Goal: Transaction & Acquisition: Book appointment/travel/reservation

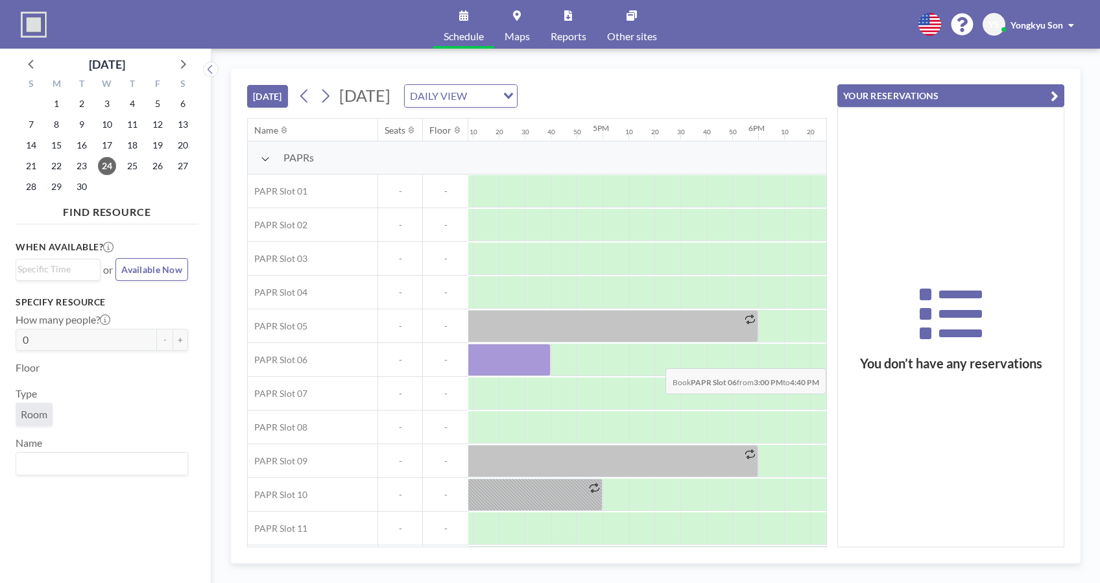
scroll to position [0, 2532]
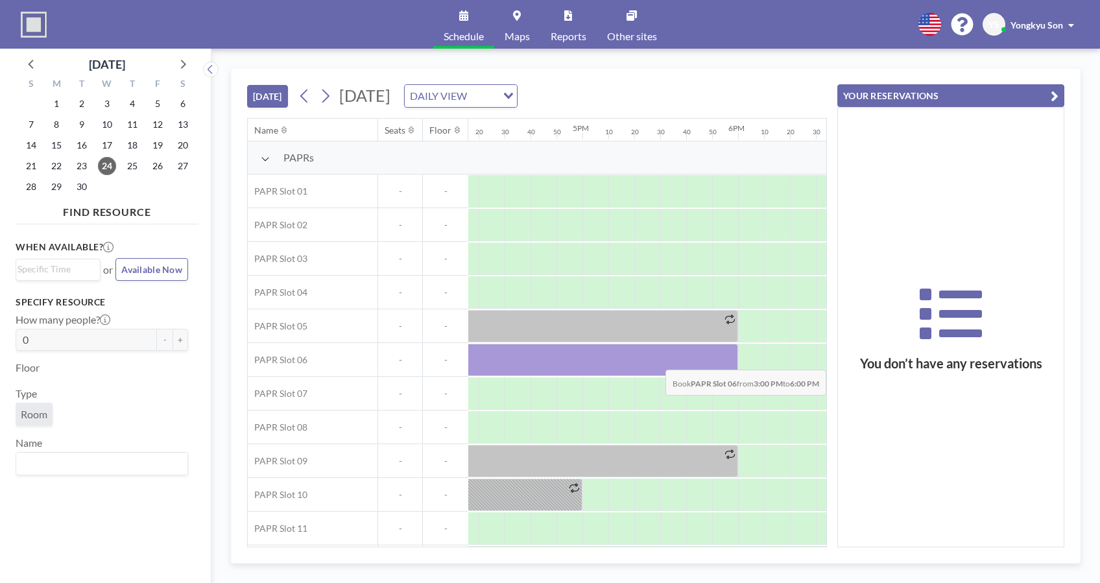
drag, startPoint x: 785, startPoint y: 358, endPoint x: 728, endPoint y: 359, distance: 56.4
click at [728, 359] on div at bounding box center [504, 360] width 467 height 32
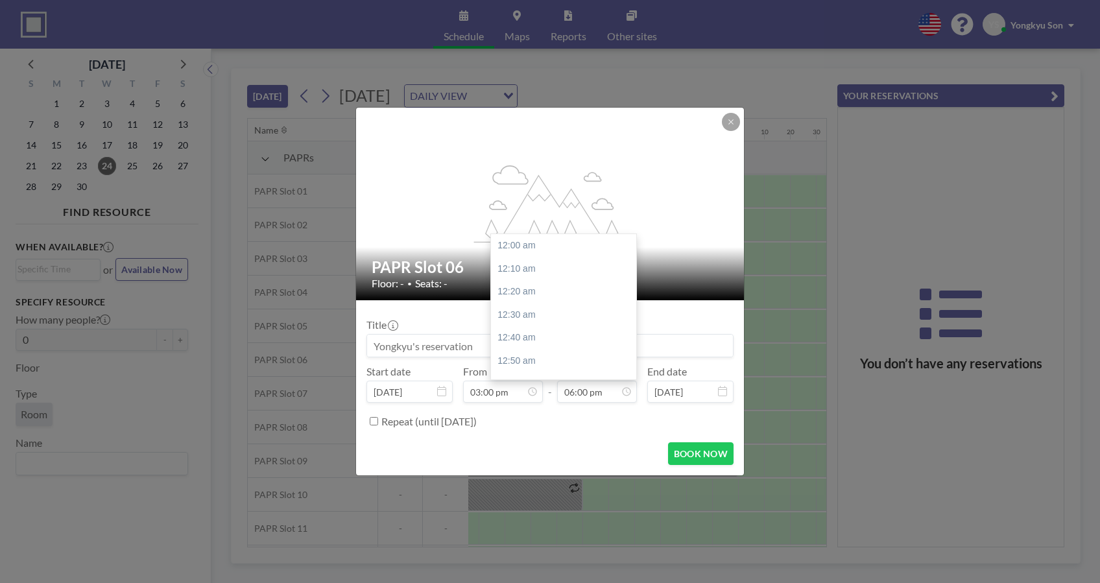
scroll to position [2493, 0]
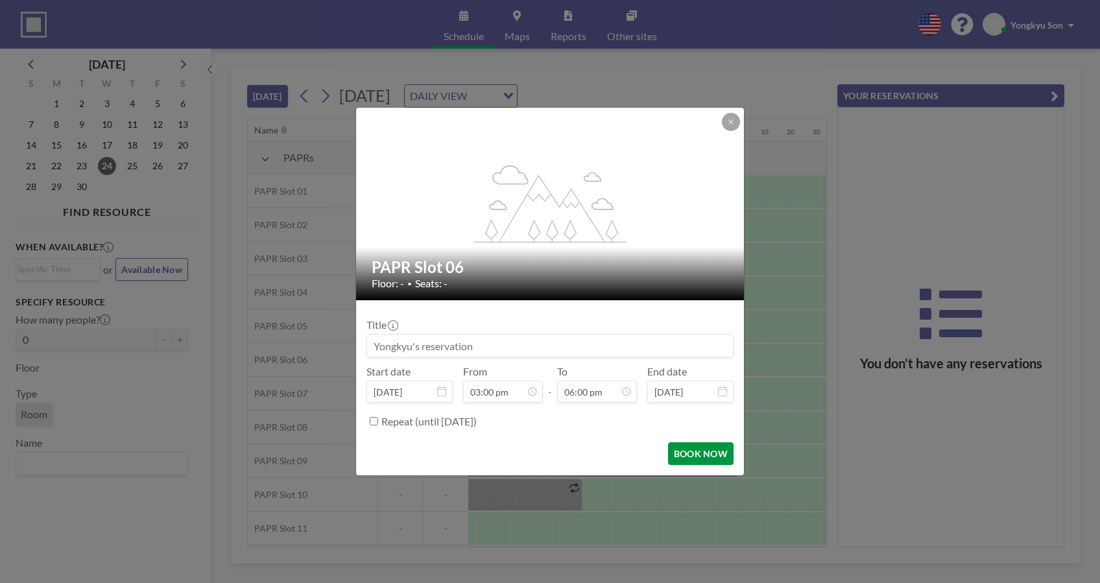
click at [695, 457] on button "BOOK NOW" at bounding box center [700, 453] width 65 height 23
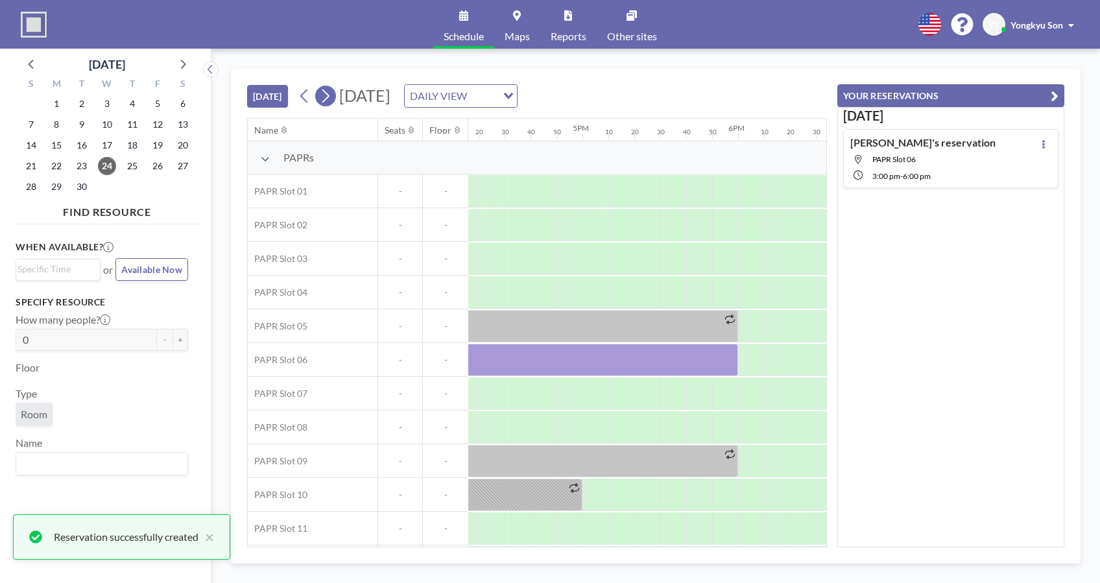
click at [327, 92] on icon at bounding box center [325, 96] width 7 height 14
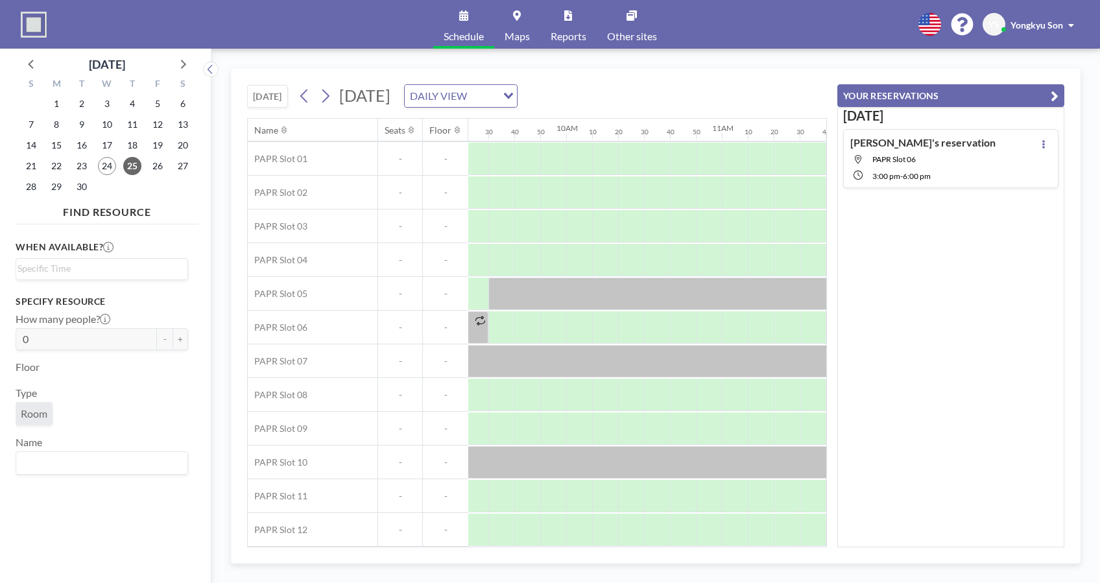
scroll to position [41, 1392]
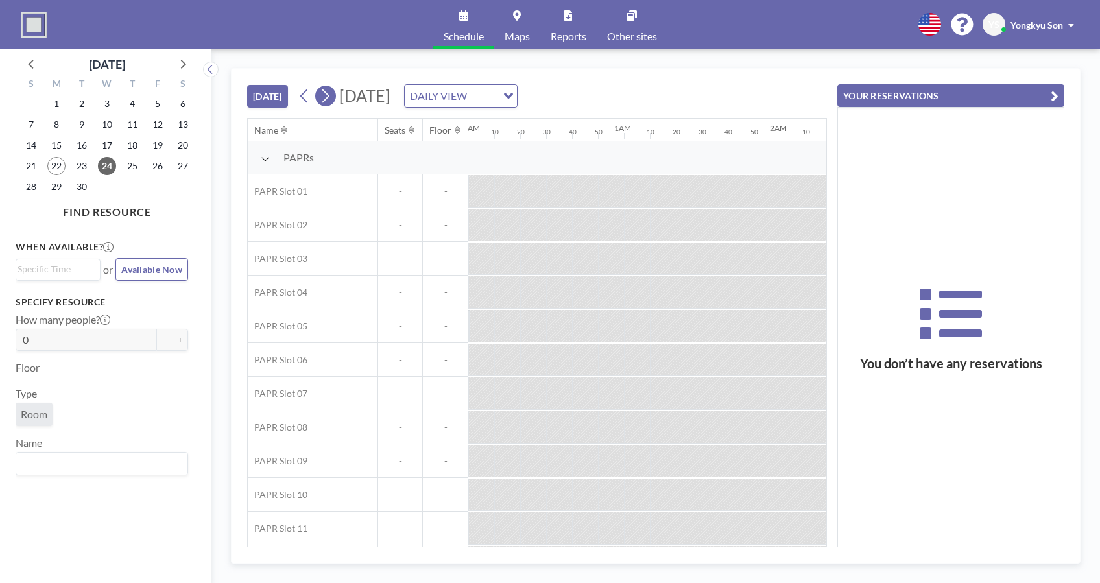
click at [330, 93] on icon at bounding box center [325, 95] width 12 height 19
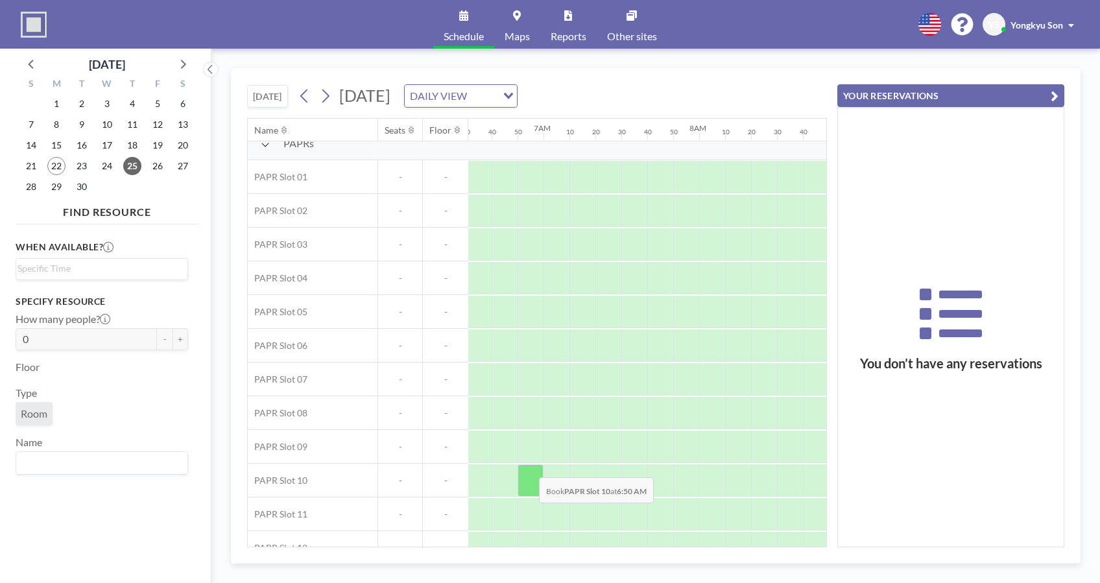
scroll to position [0, 1014]
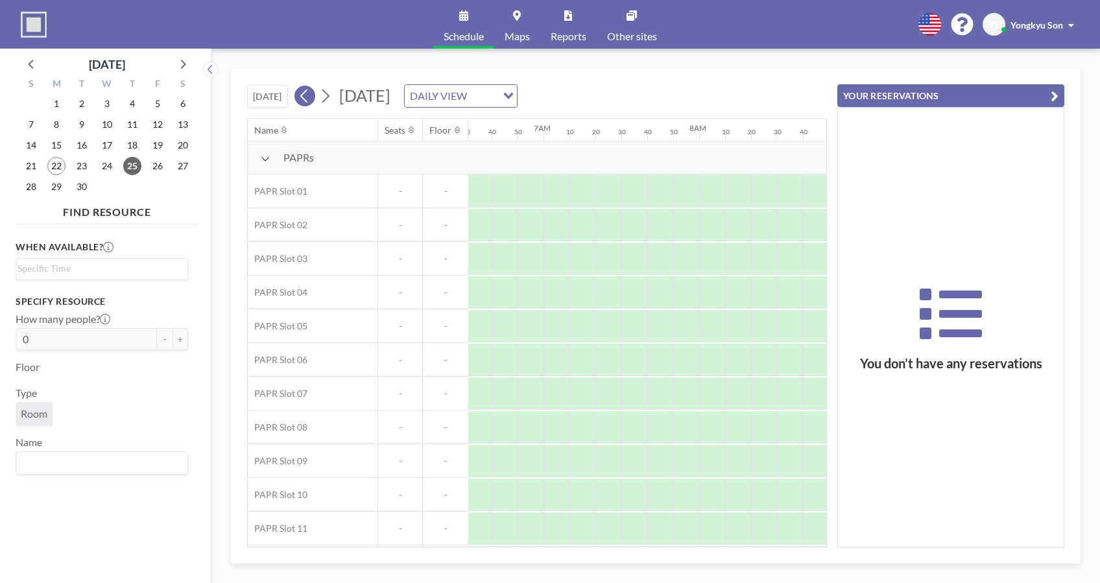
click at [304, 95] on icon at bounding box center [303, 96] width 7 height 14
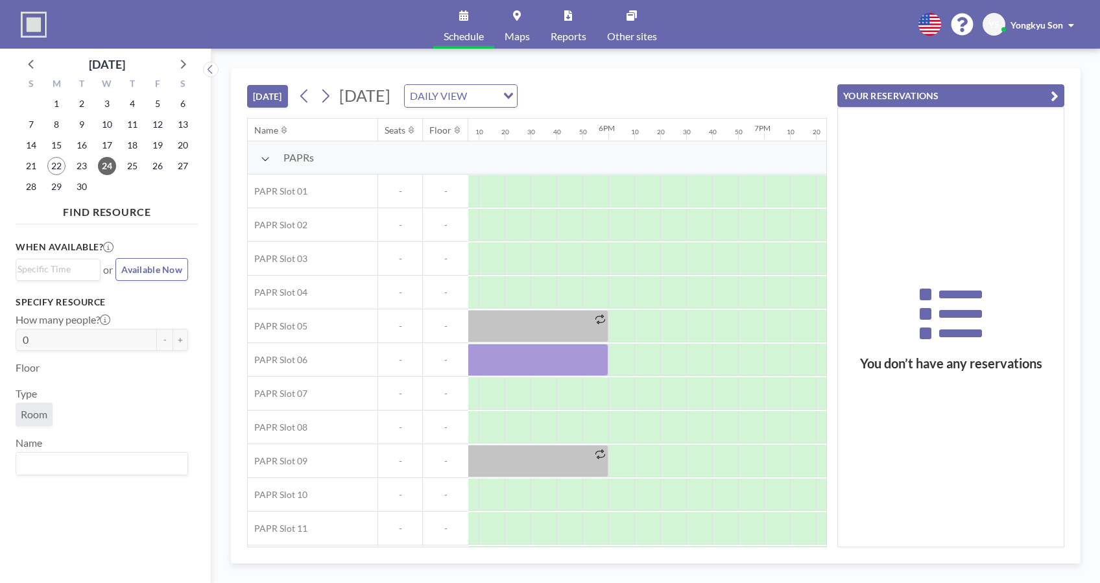
scroll to position [0, 2430]
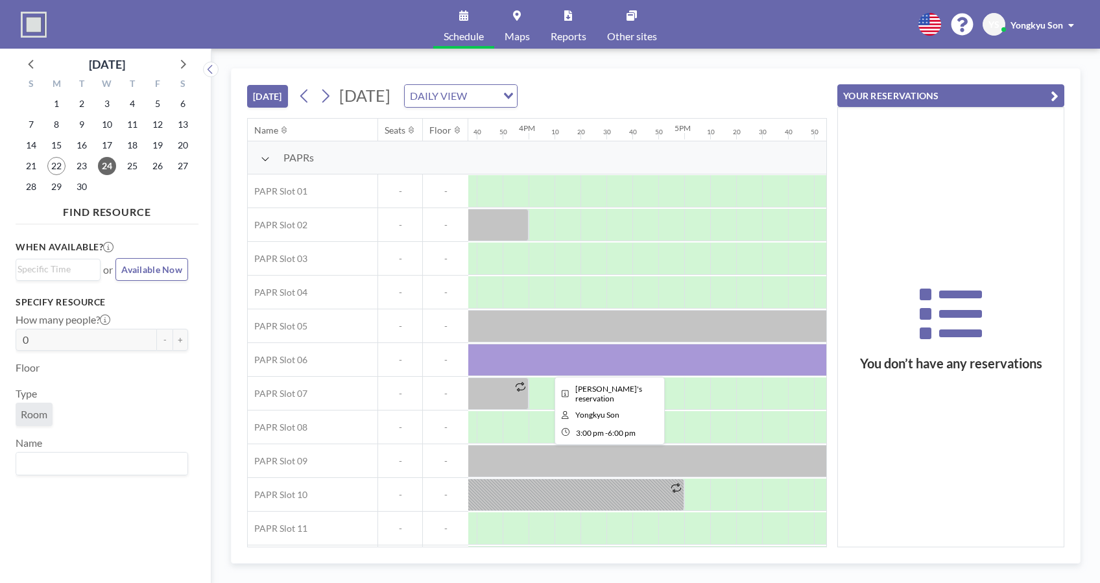
click at [628, 359] on div at bounding box center [606, 360] width 467 height 32
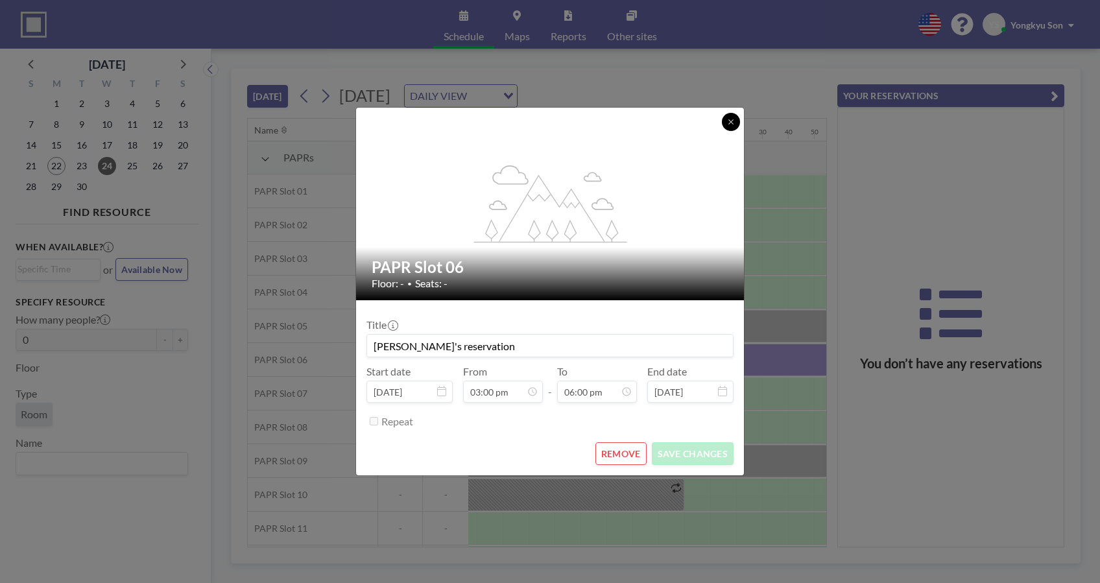
click at [734, 118] on icon at bounding box center [731, 122] width 8 height 8
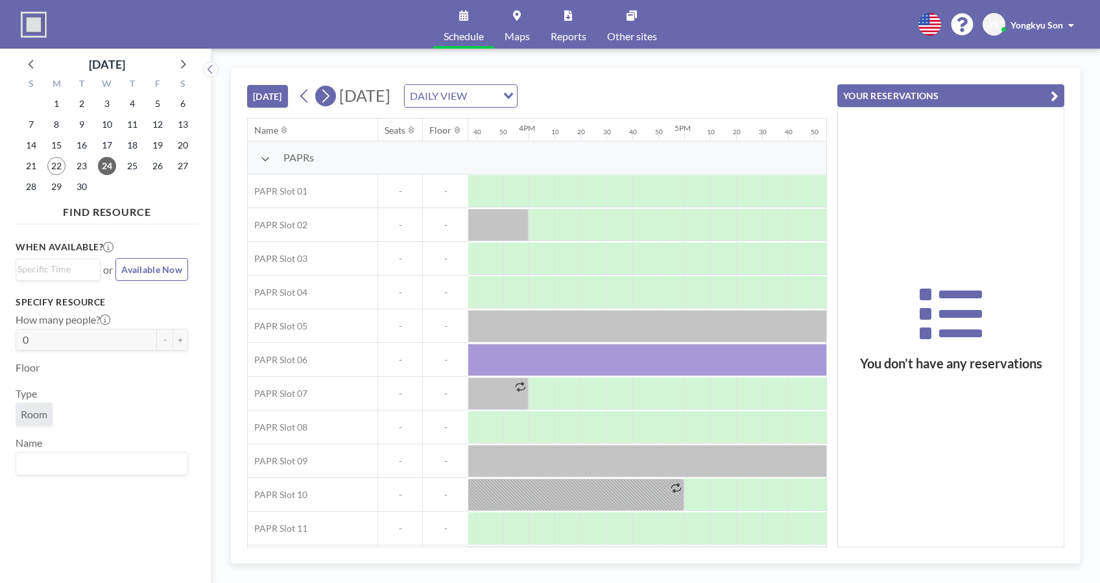
click at [322, 93] on icon at bounding box center [325, 95] width 12 height 19
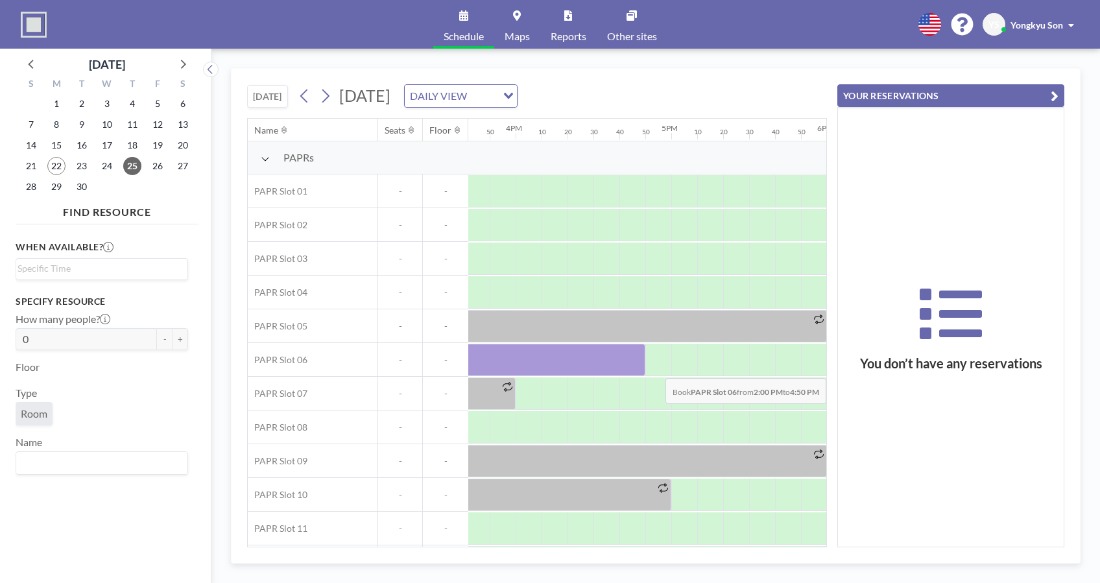
scroll to position [0, 2452]
drag, startPoint x: 543, startPoint y: 353, endPoint x: 659, endPoint y: 361, distance: 115.7
click at [659, 361] on div at bounding box center [428, 360] width 467 height 32
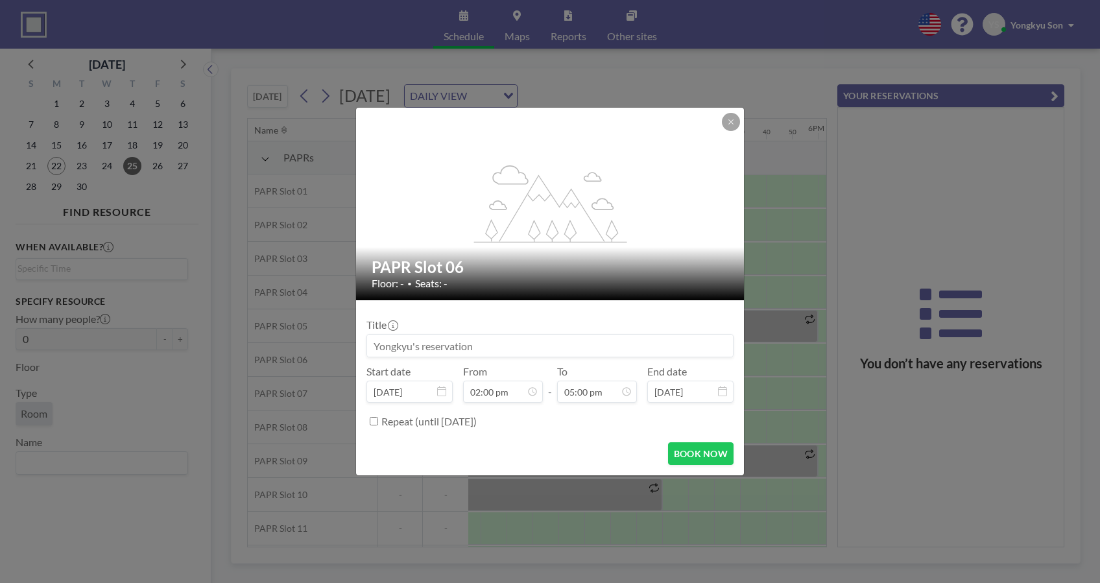
scroll to position [2355, 0]
click at [704, 454] on button "BOOK NOW" at bounding box center [700, 453] width 65 height 23
